Goal: Transaction & Acquisition: Purchase product/service

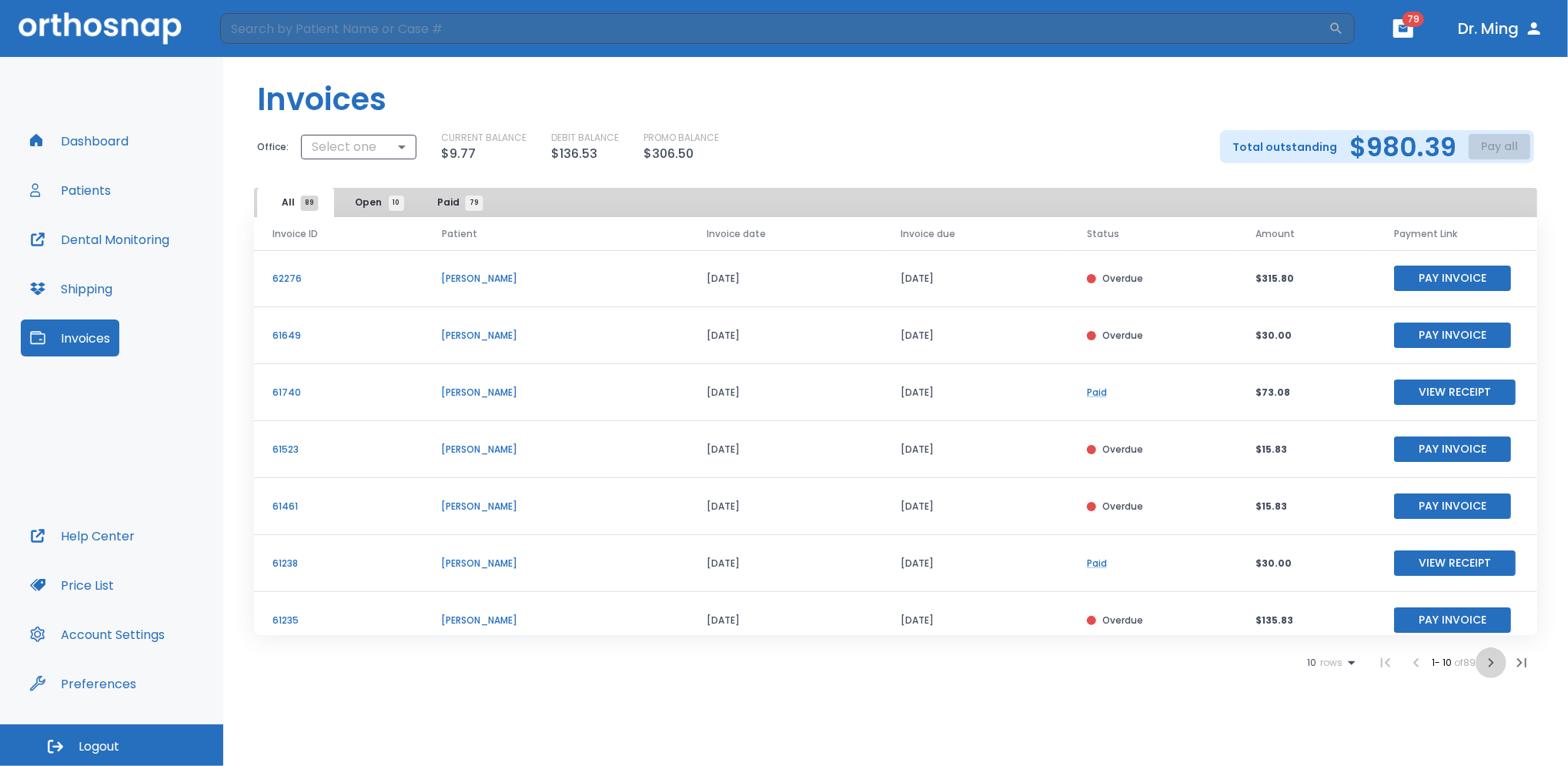
click at [1489, 664] on icon "button" at bounding box center [1490, 662] width 18 height 18
click at [1488, 660] on icon "button" at bounding box center [1490, 662] width 18 height 18
click at [1400, 661] on icon "button" at bounding box center [1405, 662] width 18 height 18
click at [1400, 661] on icon "button" at bounding box center [1407, 662] width 18 height 18
click at [1439, 333] on button "Pay Invoice" at bounding box center [1452, 335] width 117 height 25
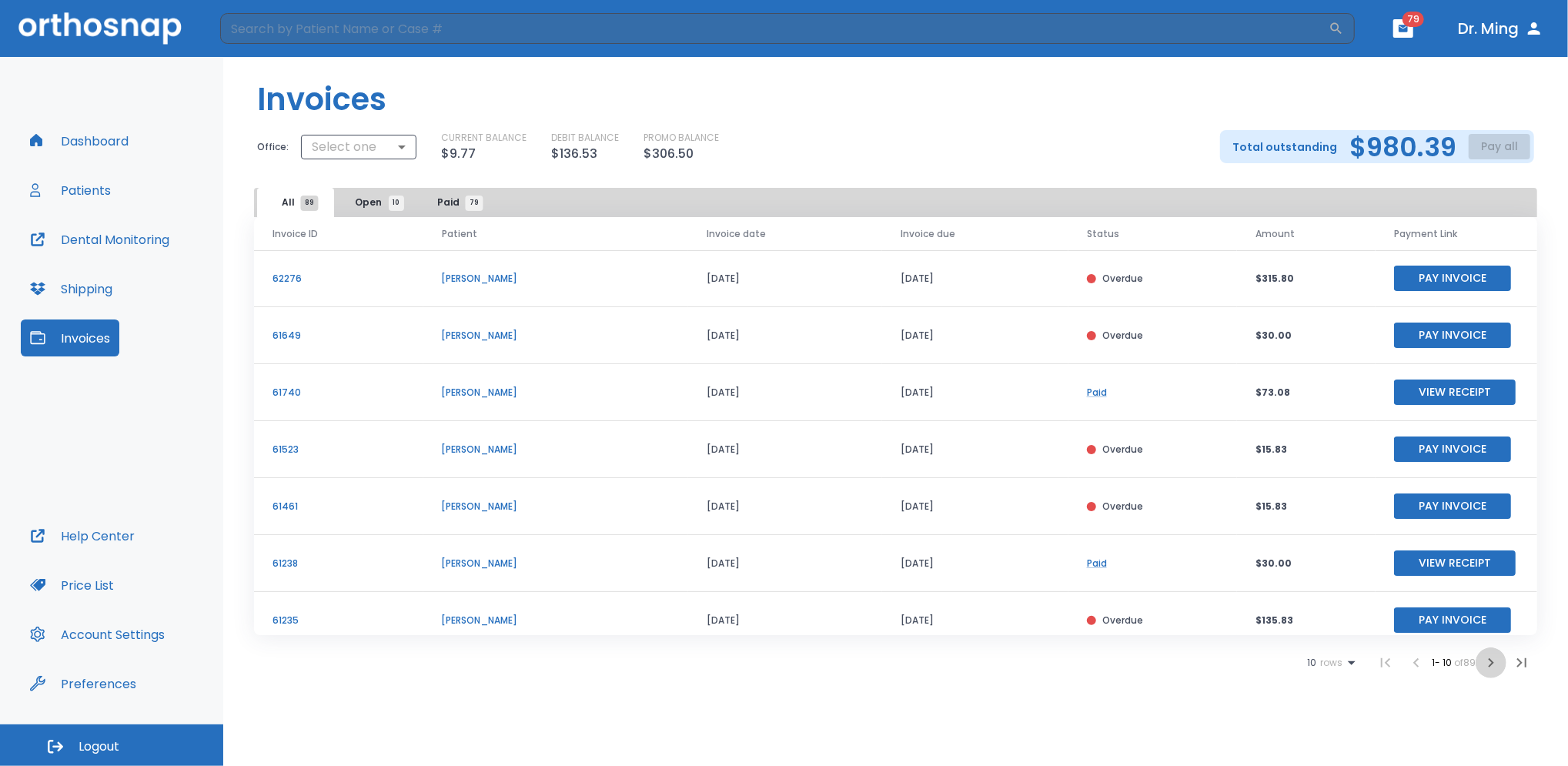
click at [1488, 663] on icon "button" at bounding box center [1490, 662] width 18 height 18
